Goal: Transaction & Acquisition: Purchase product/service

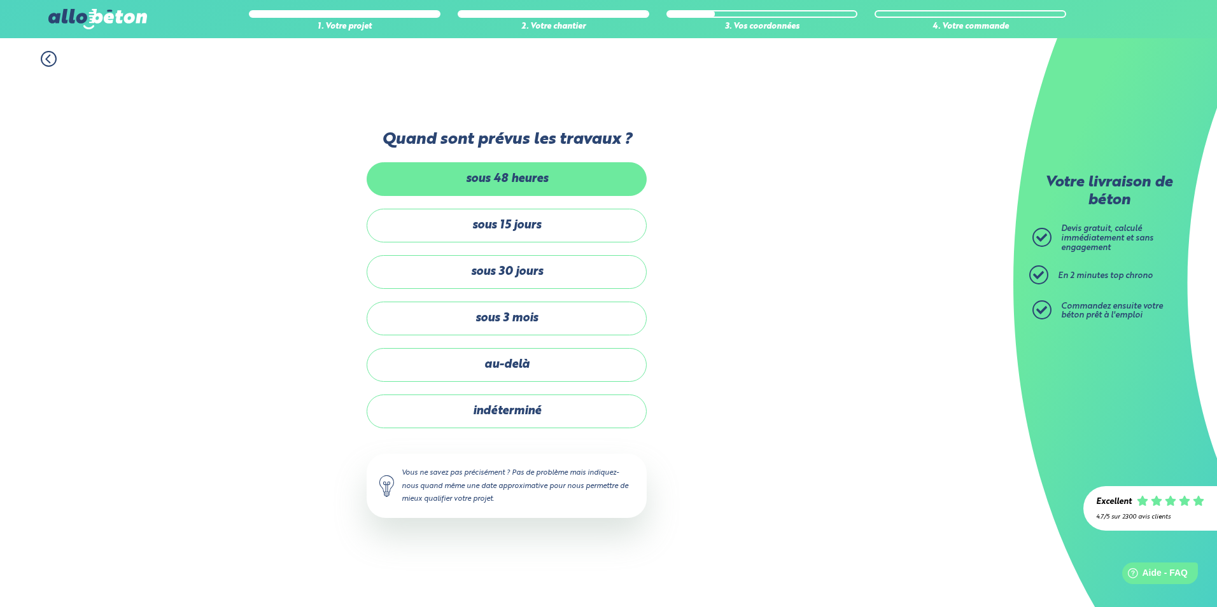
click at [467, 174] on label "sous 48 heures" at bounding box center [507, 179] width 280 height 34
click at [0, 0] on input "sous 48 heures" at bounding box center [0, 0] width 0 height 0
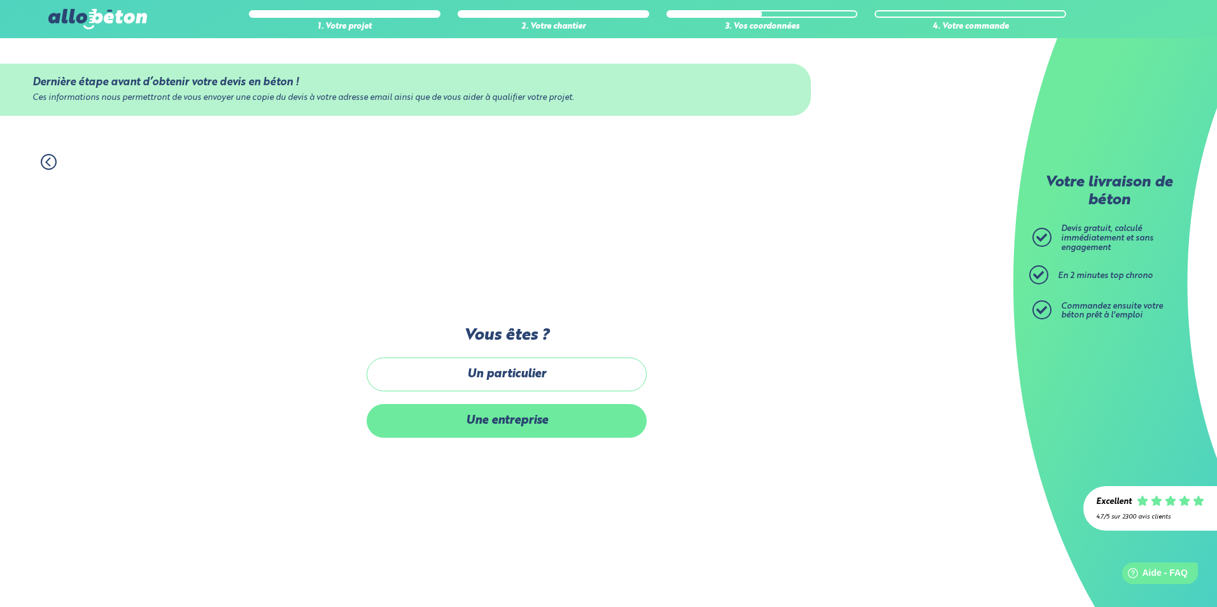
click at [495, 423] on label "Une entreprise" at bounding box center [507, 421] width 280 height 34
click at [0, 0] on input "Une entreprise" at bounding box center [0, 0] width 0 height 0
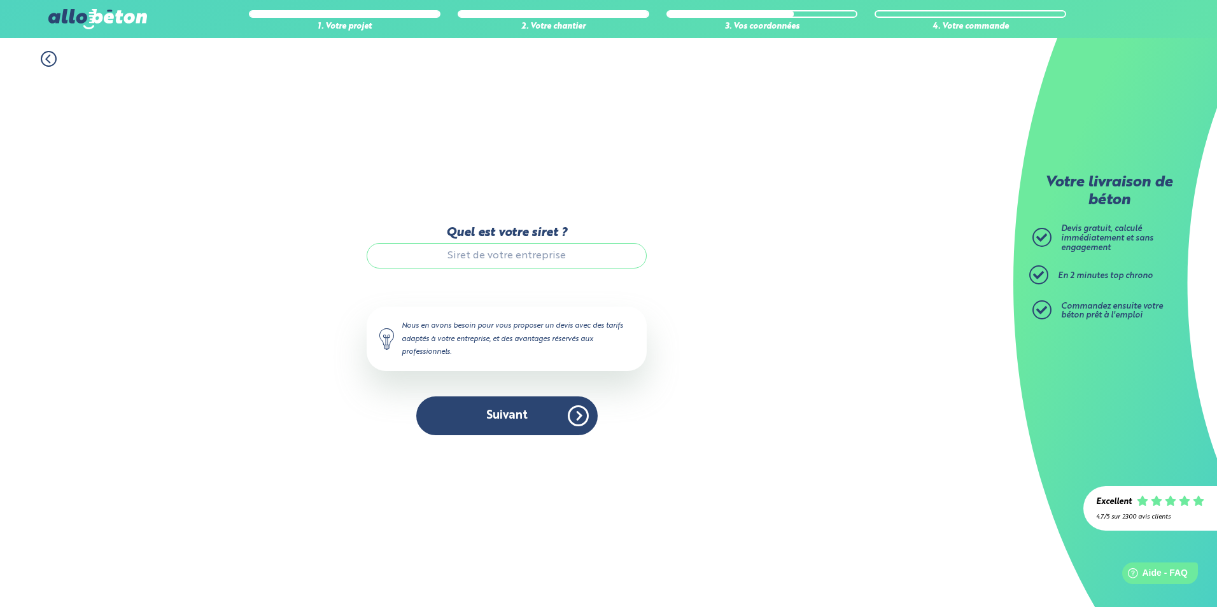
click at [435, 255] on input "Quel est votre siret ?" at bounding box center [507, 255] width 280 height 25
type input "835 401 316 00012"
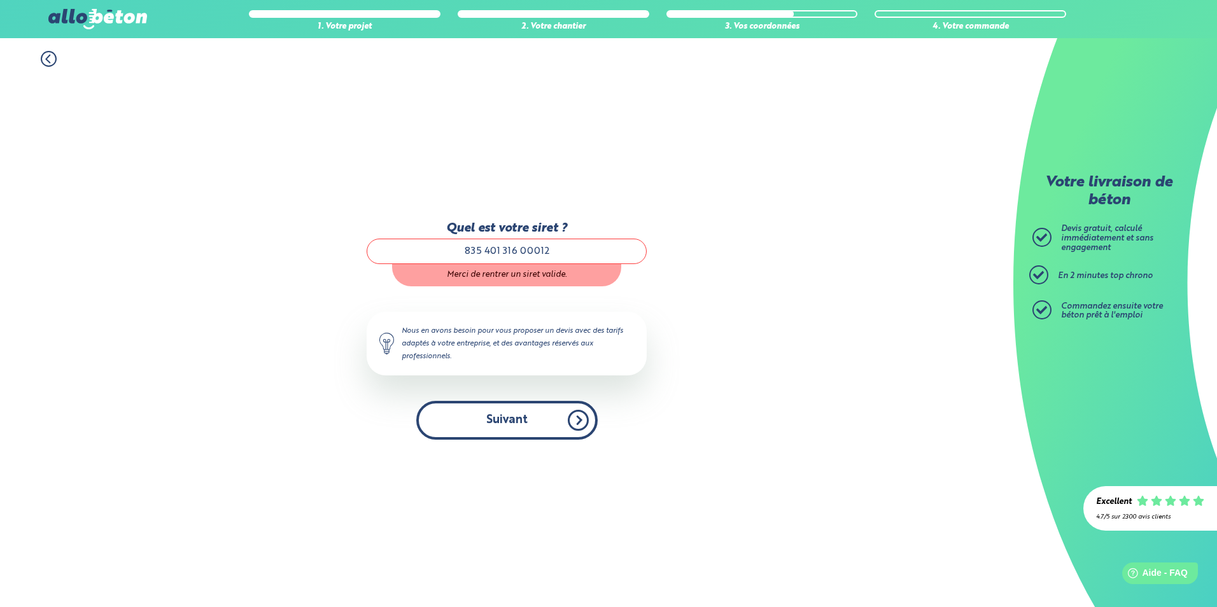
click at [498, 426] on button "Suivant" at bounding box center [506, 420] width 181 height 39
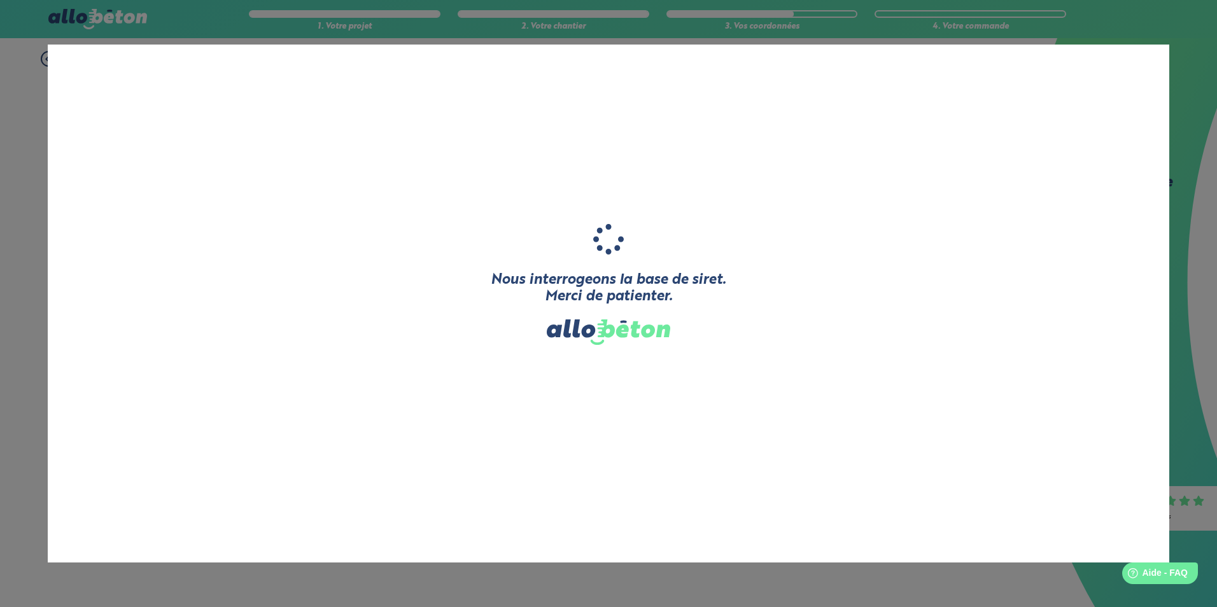
type input "JLG-TP"
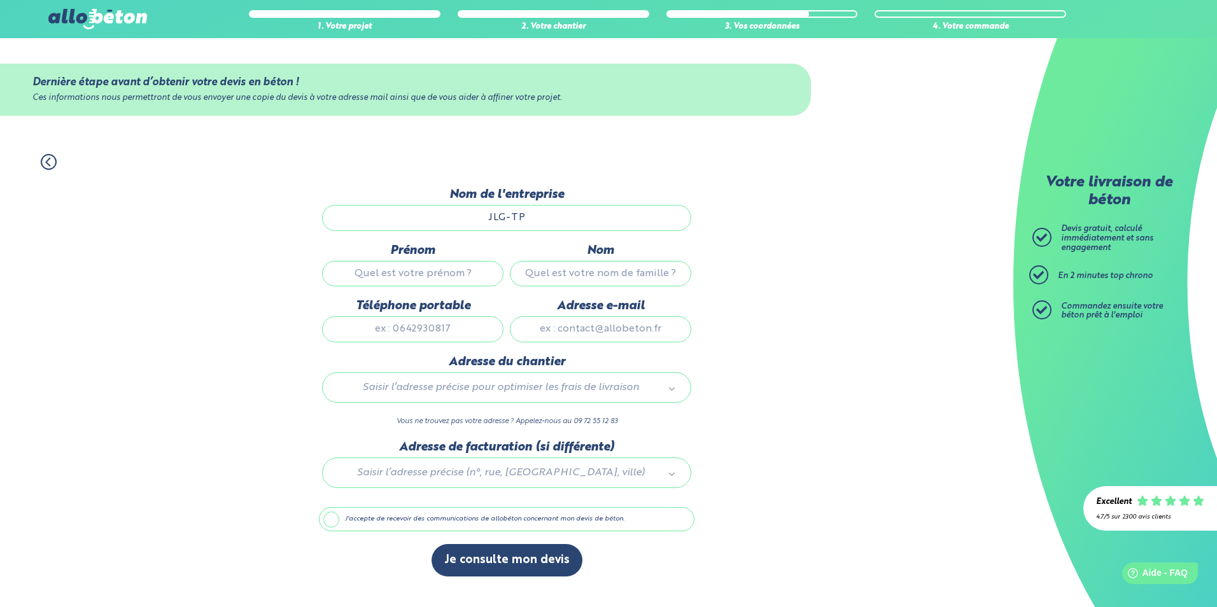
click at [425, 278] on input "Prénom" at bounding box center [412, 273] width 181 height 25
type input "Jean Luc"
type input "Gillard"
type input "0771735979"
type input "jlgillard@live.fr"
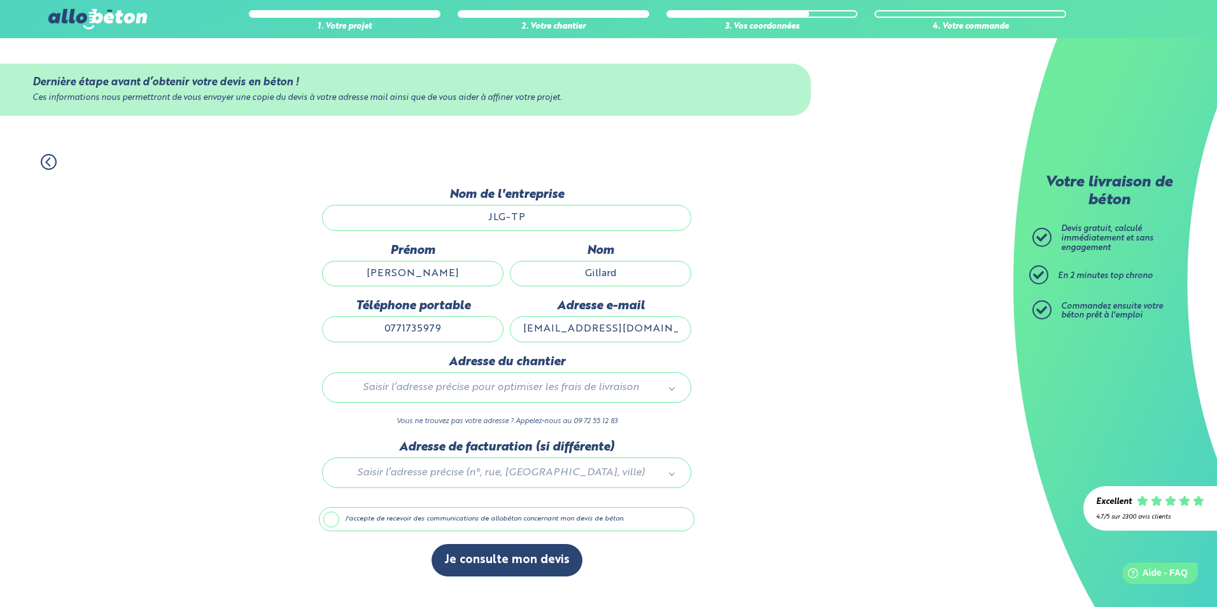
type input "36, Rue du Prieuré"
type input "3"
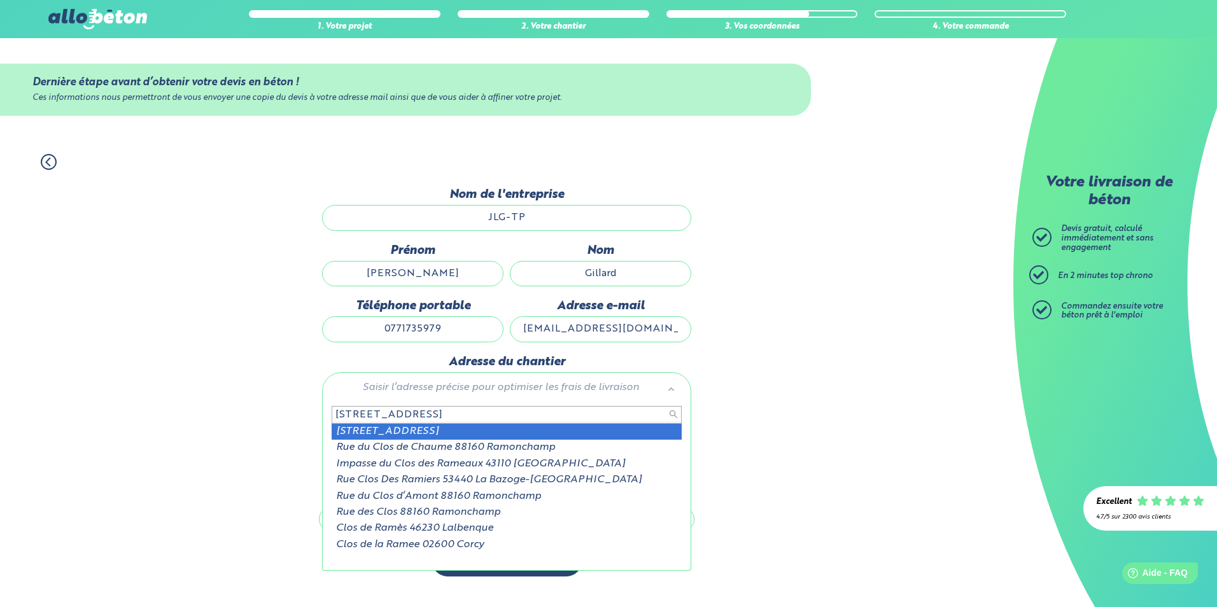
type input "37 bis rue du clos de rame"
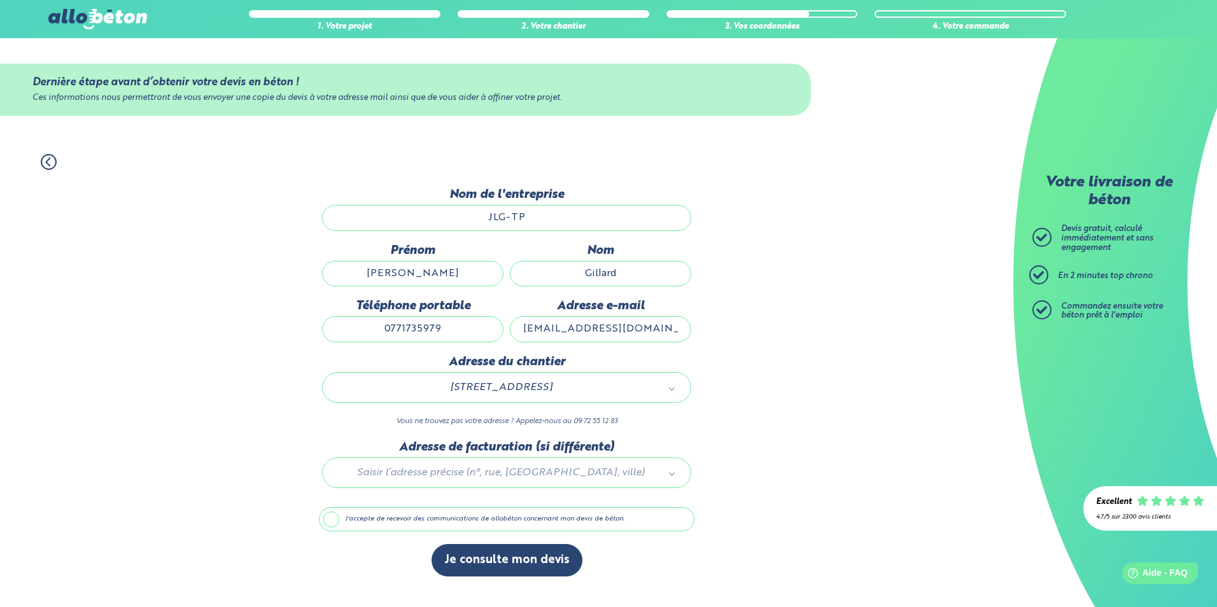
click at [430, 471] on div at bounding box center [507, 470] width 376 height 60
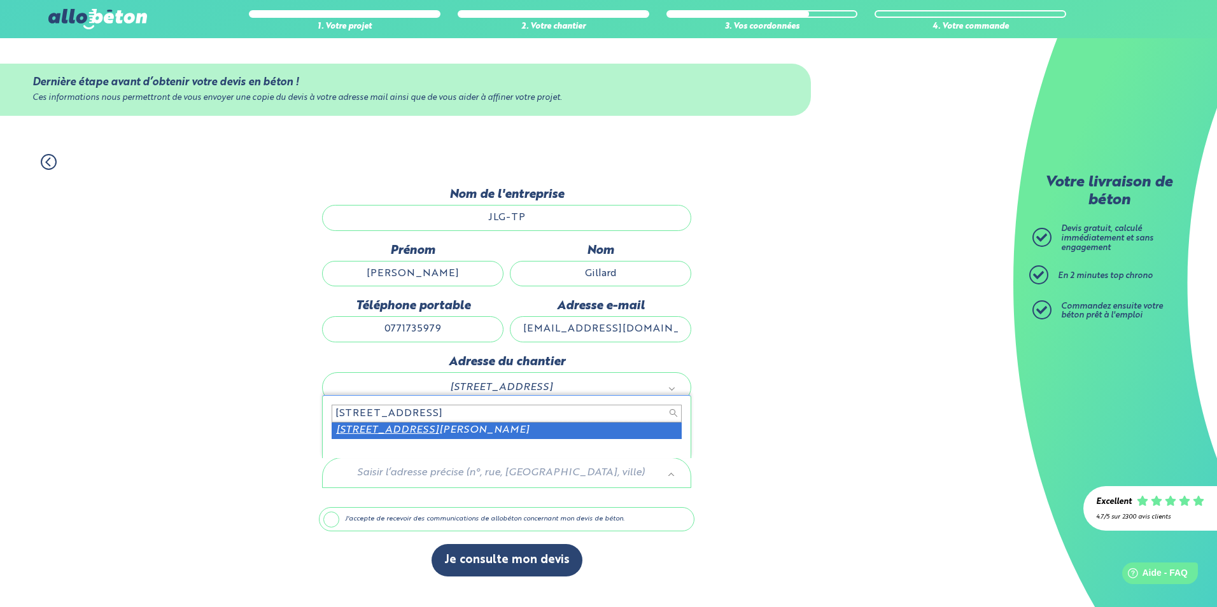
type input "3 rue du pavillon 78200"
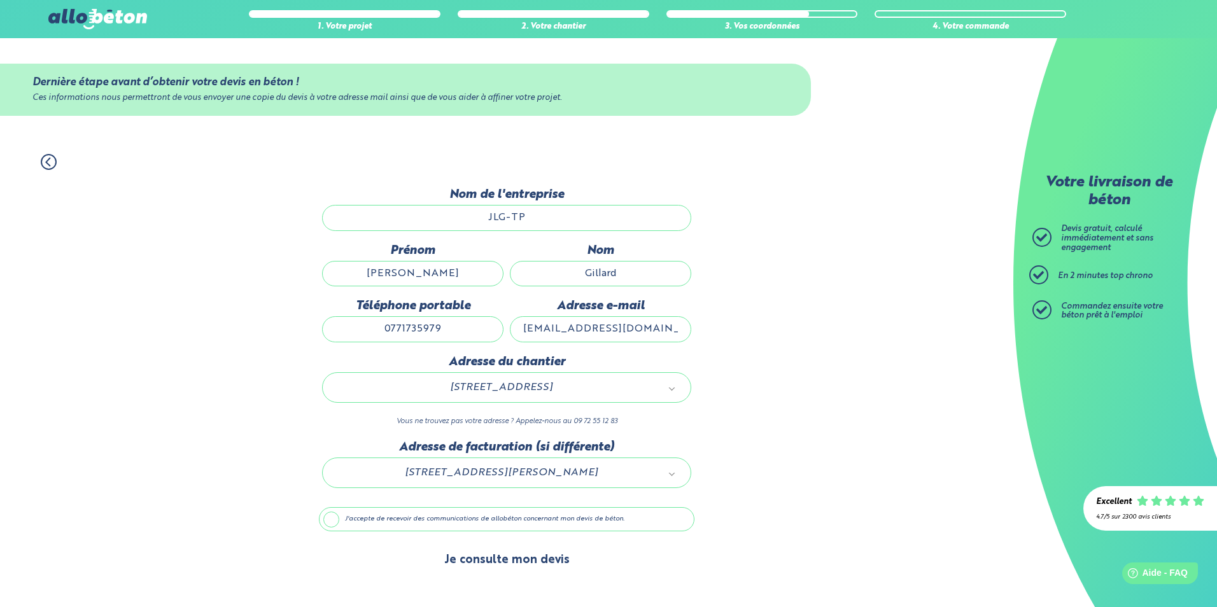
click at [481, 563] on button "Je consulte mon devis" at bounding box center [507, 560] width 151 height 32
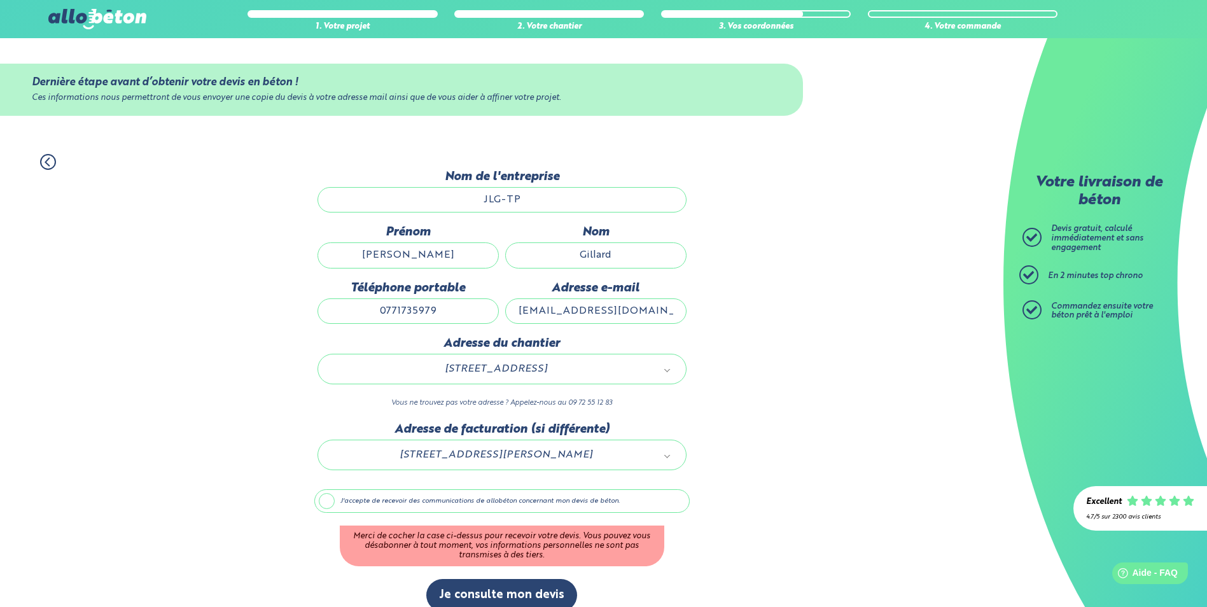
click at [331, 500] on label "J'accepte de recevoir des communications de allobéton concernant mon devis de b…" at bounding box center [502, 501] width 376 height 24
click at [0, 0] on input "J'accepte de recevoir des communications de allobéton concernant mon devis de b…" at bounding box center [0, 0] width 0 height 0
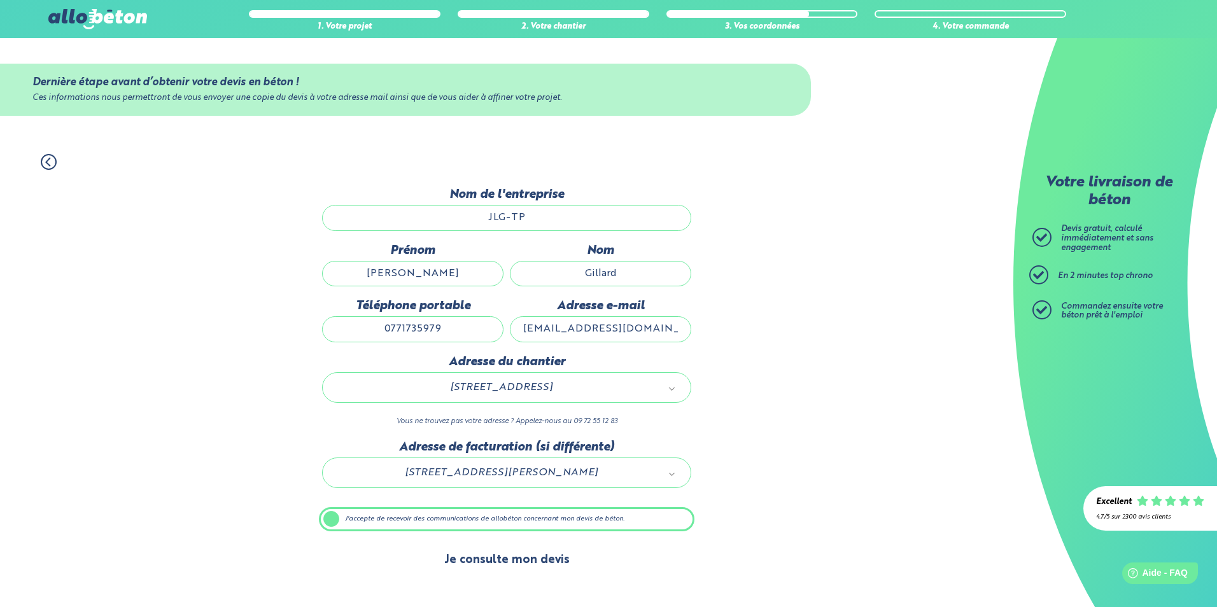
click at [463, 561] on button "Je consulte mon devis" at bounding box center [507, 560] width 151 height 32
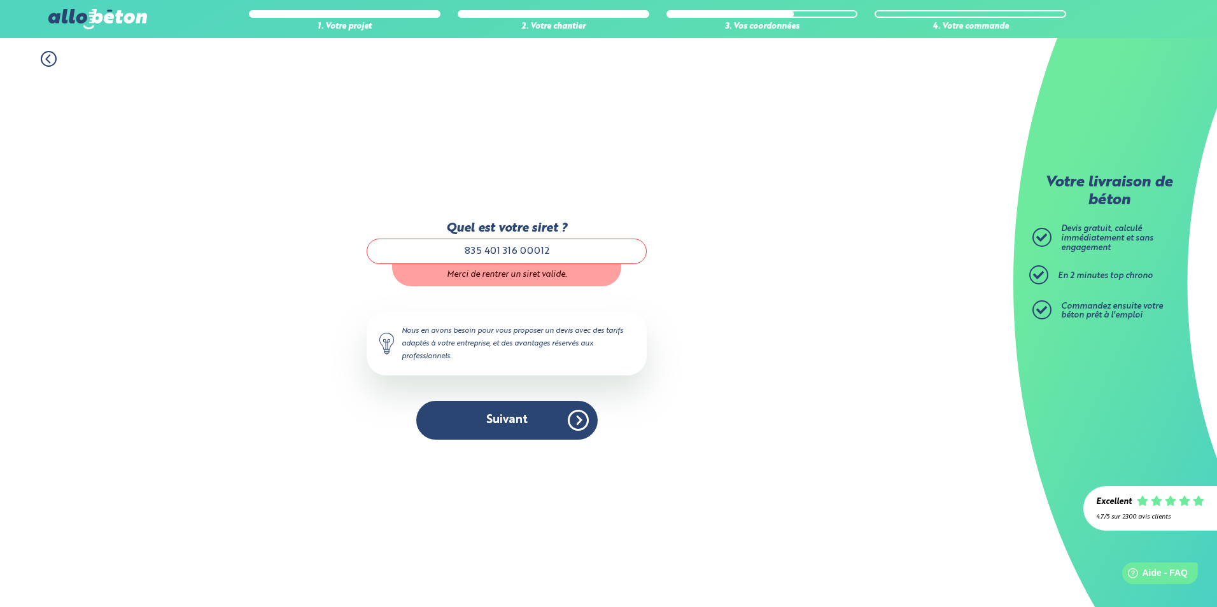
click at [549, 250] on input "835 401 316 00012" at bounding box center [507, 251] width 280 height 25
type input "83540131600012"
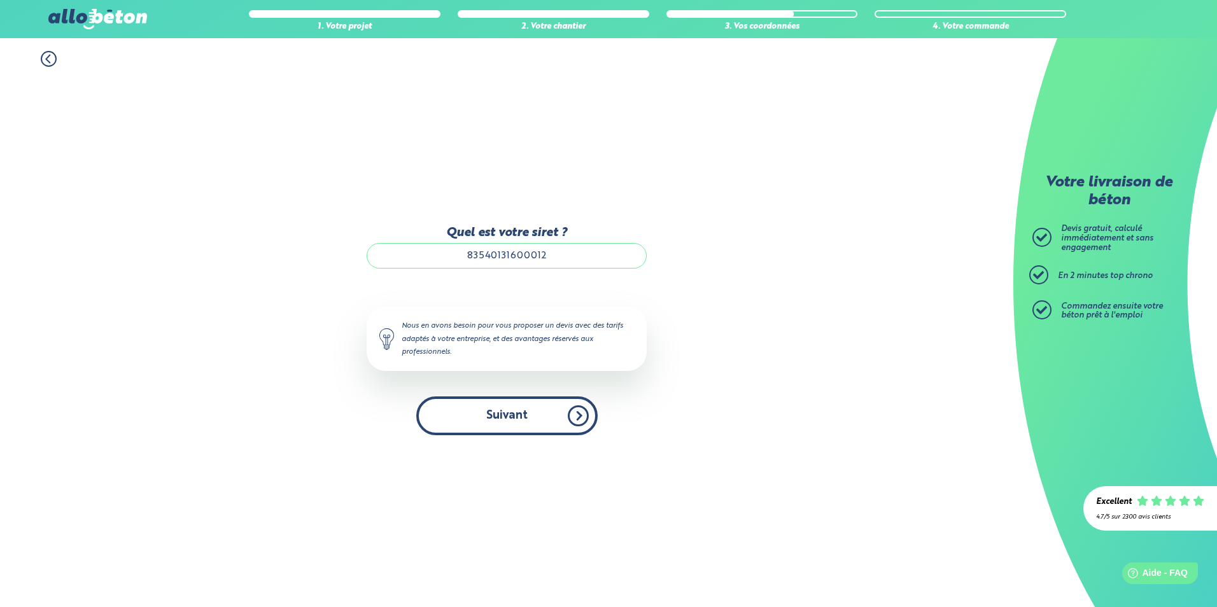
click at [535, 426] on button "Suivant" at bounding box center [506, 416] width 181 height 39
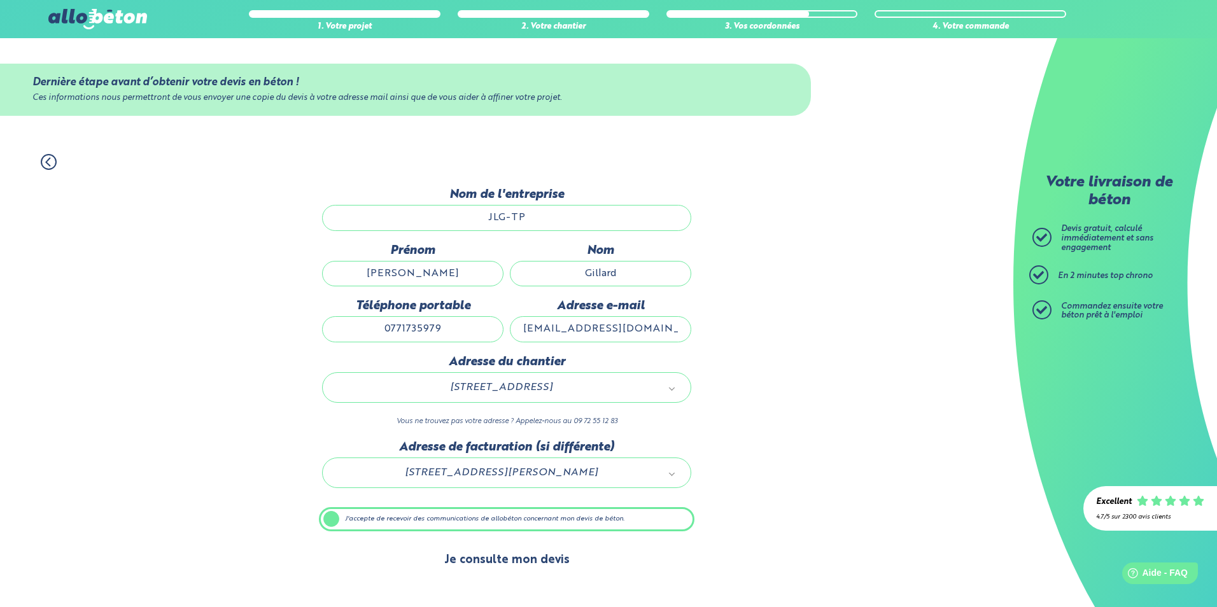
click at [528, 559] on button "Je consulte mon devis" at bounding box center [507, 560] width 151 height 32
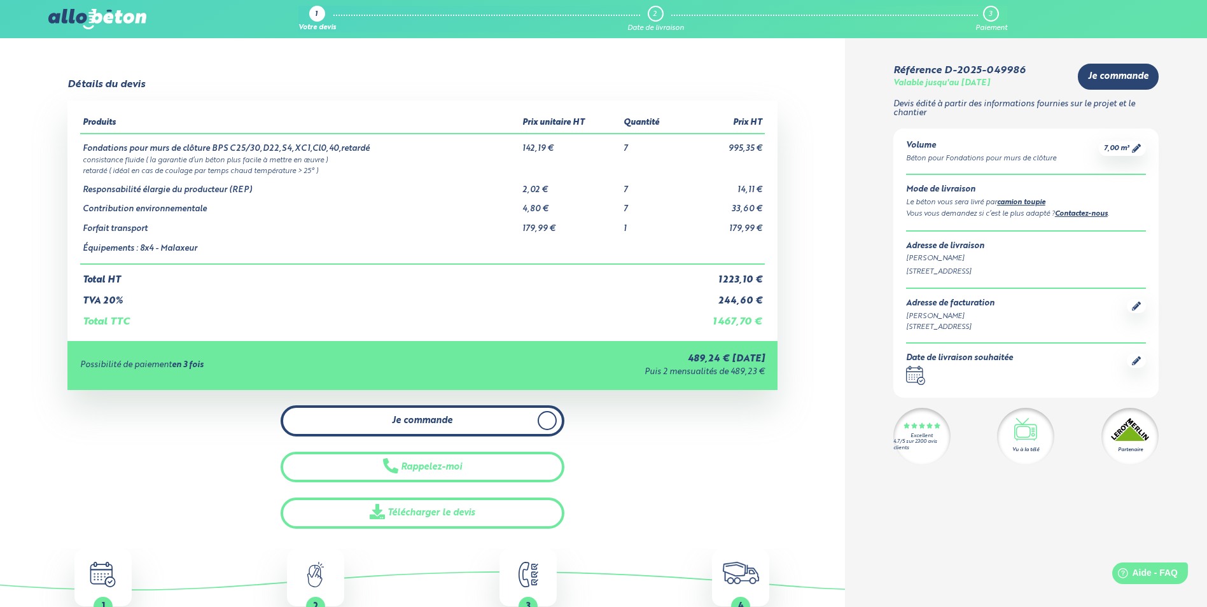
click at [430, 419] on span "Je commande" at bounding box center [422, 421] width 60 height 11
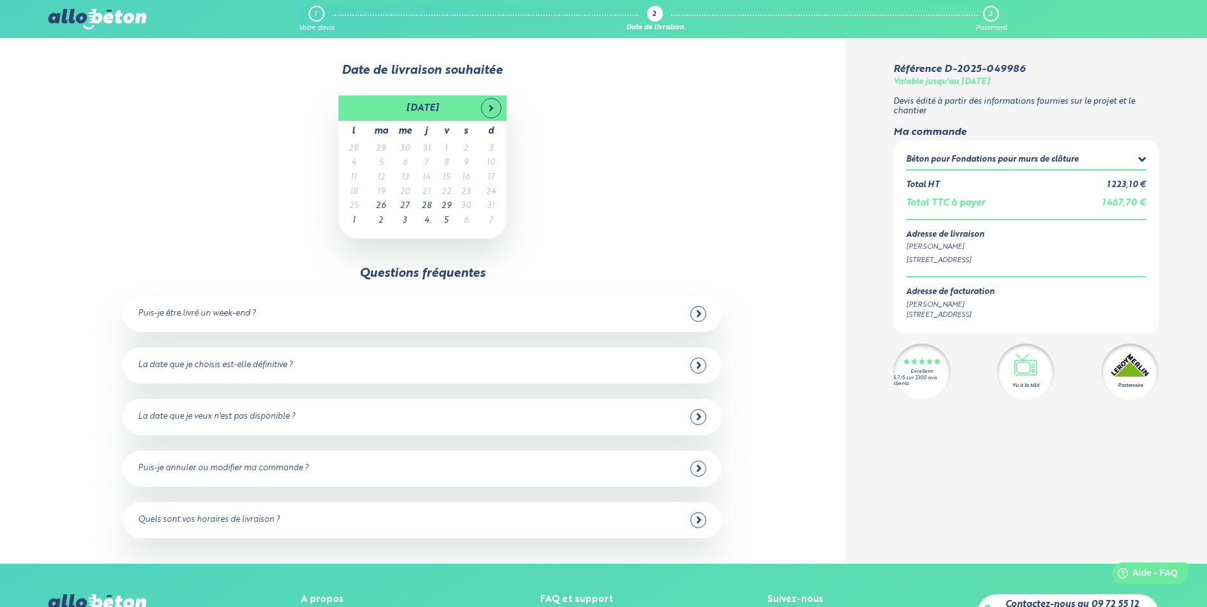
click at [377, 150] on td "29" at bounding box center [381, 149] width 24 height 15
click at [378, 148] on td "29" at bounding box center [381, 149] width 24 height 15
click at [376, 151] on td "29" at bounding box center [381, 149] width 24 height 15
click at [383, 206] on td "26" at bounding box center [381, 206] width 24 height 15
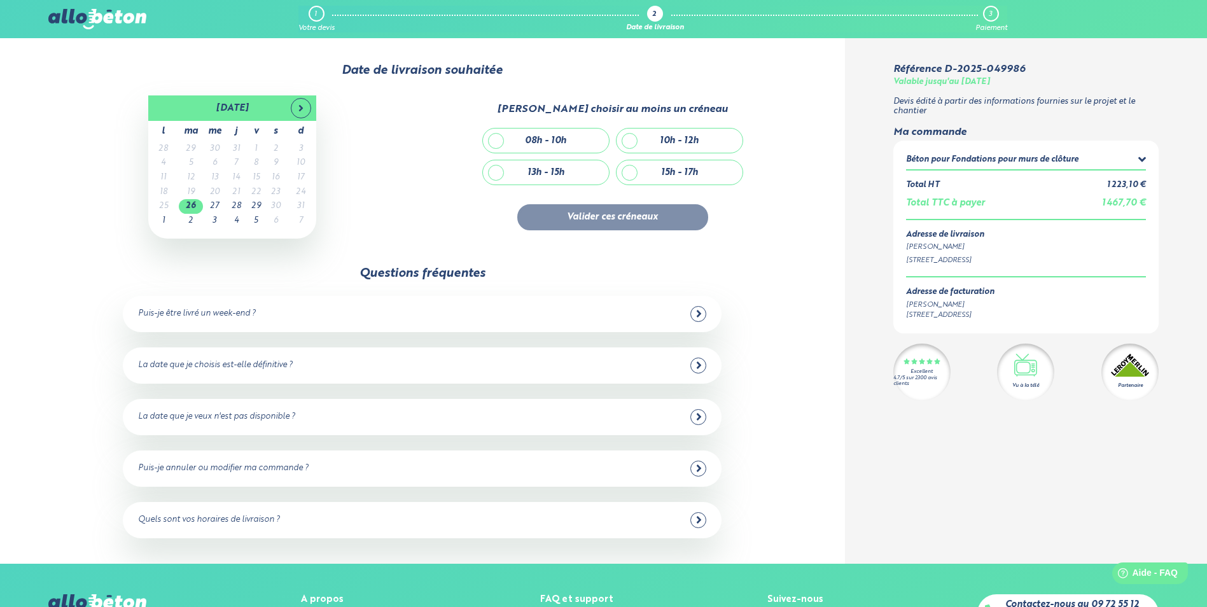
click at [492, 141] on div "08h - 10h" at bounding box center [546, 141] width 126 height 24
checkbox input "true"
click at [593, 220] on button "Valider ces créneaux" at bounding box center [612, 217] width 191 height 26
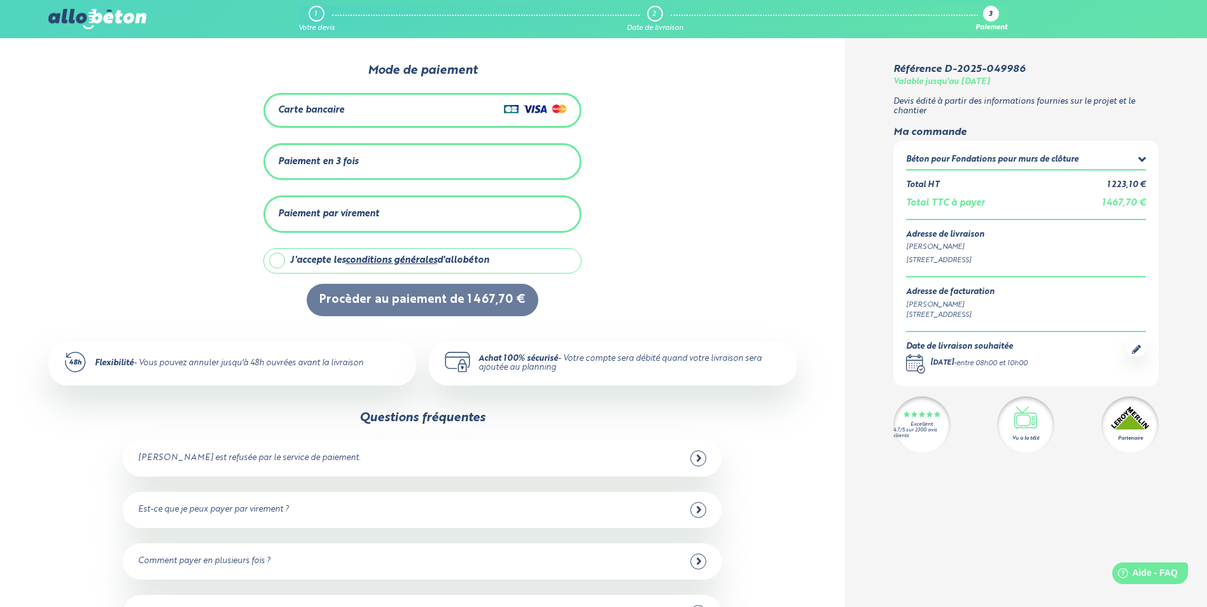
click at [386, 112] on div "Carte bancaire" at bounding box center [422, 110] width 289 height 18
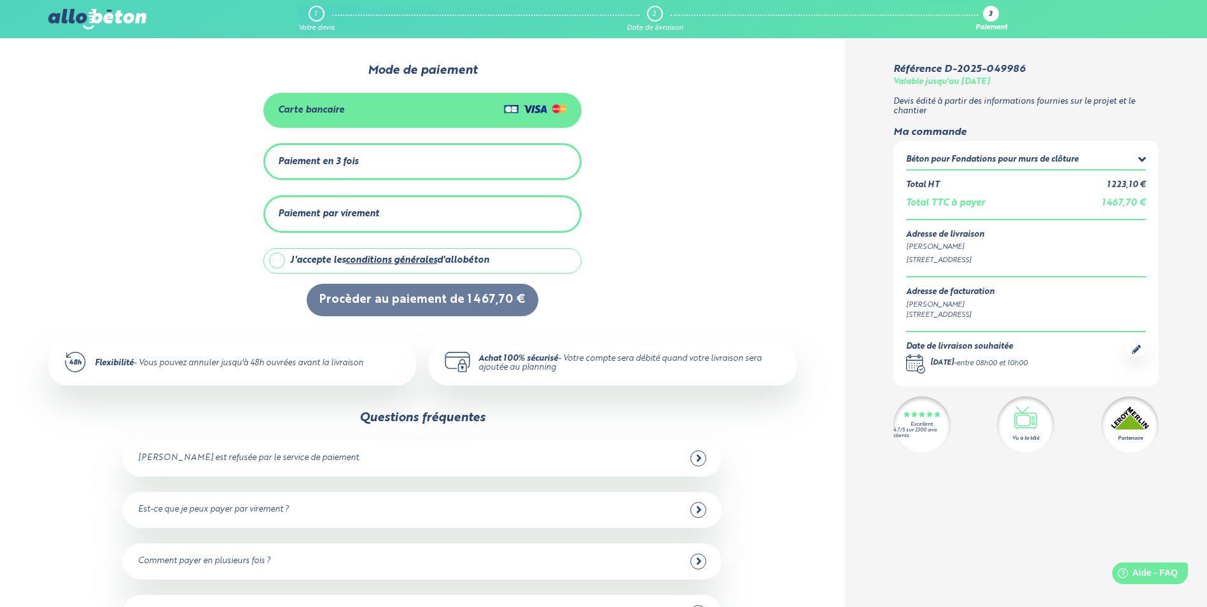
click at [279, 258] on label "J'accepte les conditions générales d'allobéton" at bounding box center [423, 260] width 318 height 25
checkbox input "true"
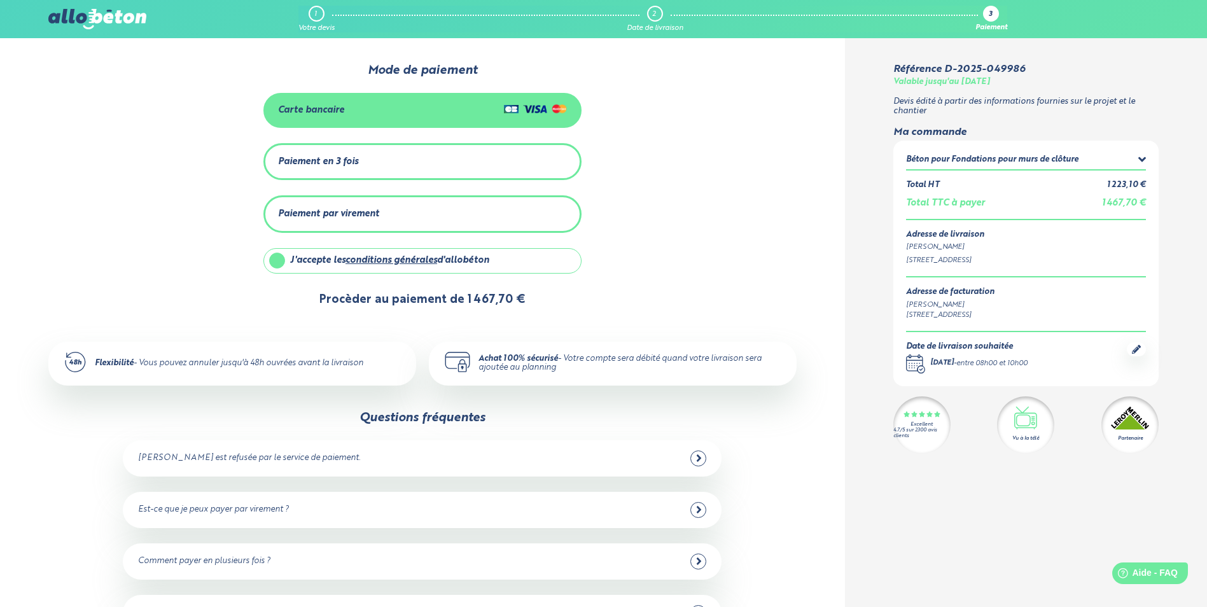
click at [367, 295] on button "Procèder au paiement de 1 467,70 €" at bounding box center [423, 300] width 232 height 32
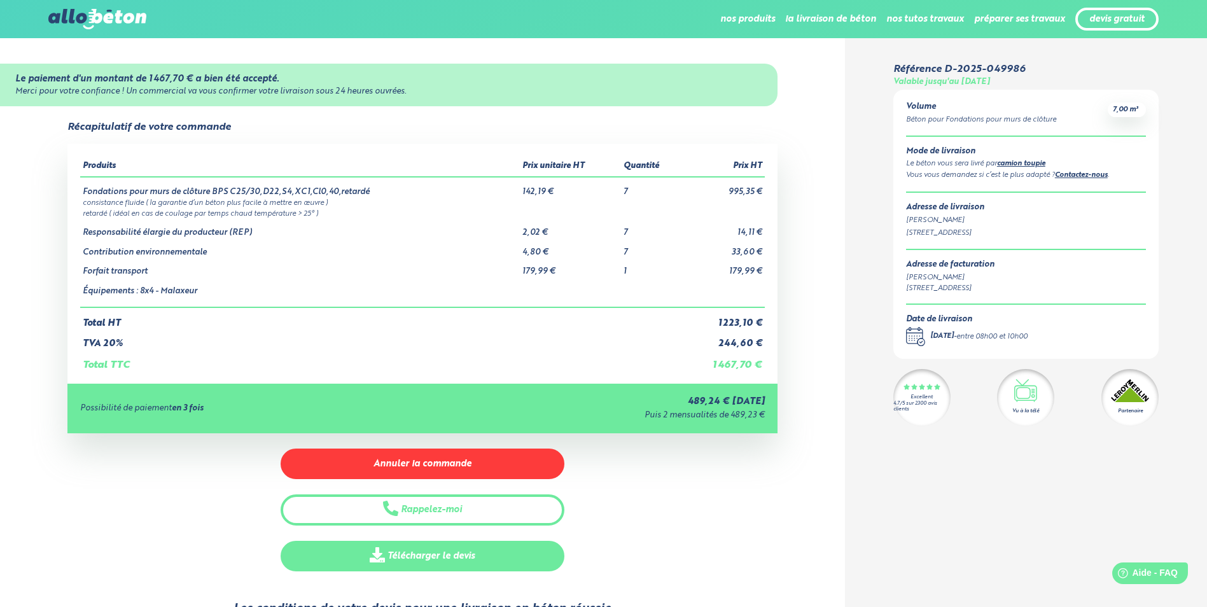
click at [446, 555] on link "Télécharger le devis" at bounding box center [423, 556] width 284 height 31
